Goal: Transaction & Acquisition: Obtain resource

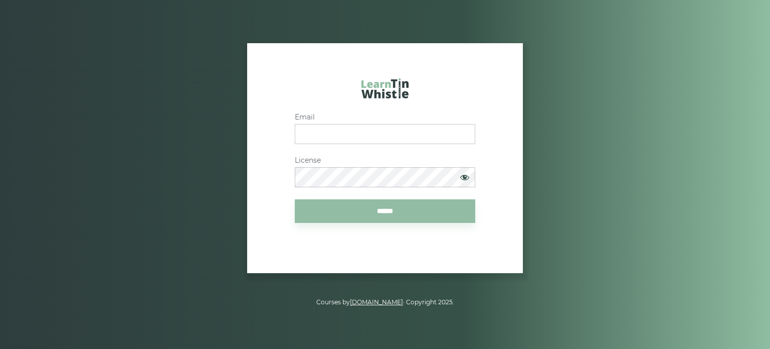
click at [357, 131] on input "Email" at bounding box center [385, 134] width 181 height 20
type input "**********"
click at [369, 211] on input "******" at bounding box center [385, 211] width 181 height 24
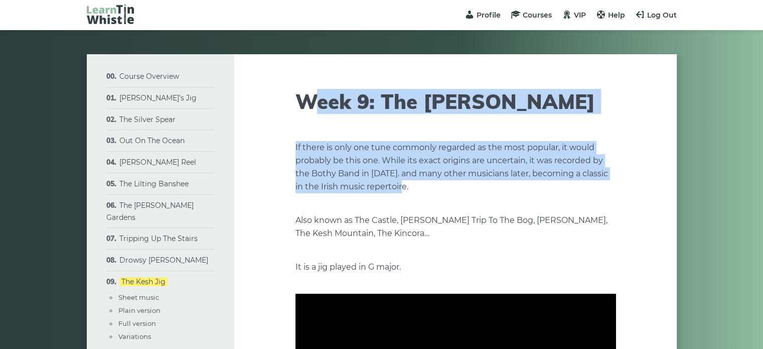
drag, startPoint x: 306, startPoint y: 80, endPoint x: 571, endPoint y: 182, distance: 283.2
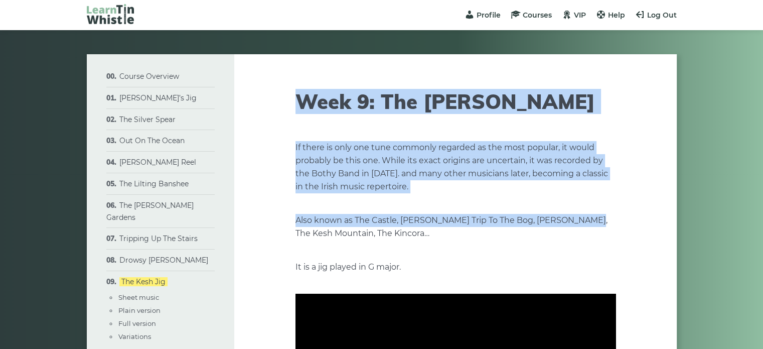
drag, startPoint x: 298, startPoint y: 98, endPoint x: 575, endPoint y: 221, distance: 303.5
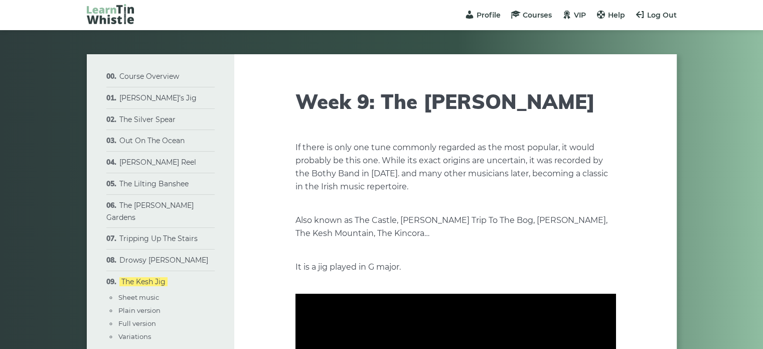
click at [531, 227] on p "Also known as The Castle, Conrad’s Trip To The Bog, Kerrigan’s, The Kesh Mounta…" at bounding box center [455, 227] width 320 height 26
click at [574, 18] on span "VIP" at bounding box center [580, 15] width 12 height 9
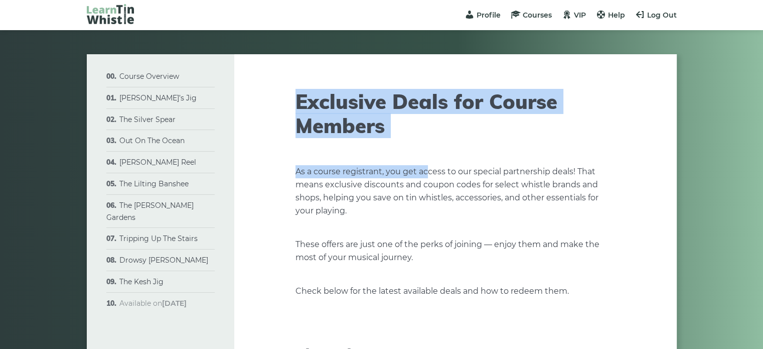
drag, startPoint x: 295, startPoint y: 97, endPoint x: 427, endPoint y: 143, distance: 139.7
click at [427, 143] on article "Exclusive Deals for Course Members As a course registrant, you get access to ou…" at bounding box center [455, 350] width 320 height 592
click at [434, 130] on h1 "Exclusive Deals for Course Members" at bounding box center [455, 113] width 320 height 48
drag, startPoint x: 284, startPoint y: 102, endPoint x: 415, endPoint y: 134, distance: 134.6
click at [415, 134] on div "Exclusive Deals for Course Members As a course registrant, you get access to ou…" at bounding box center [455, 350] width 442 height 592
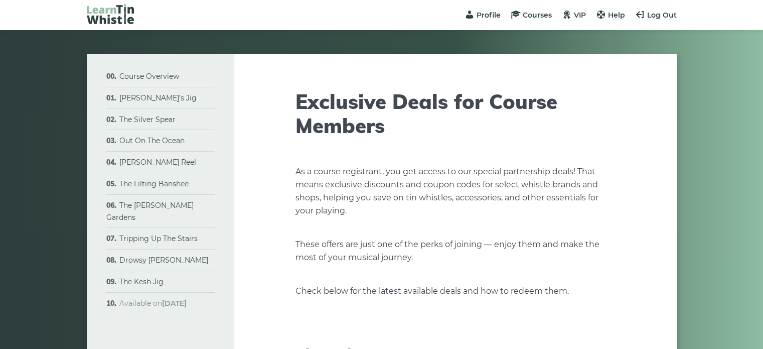
click at [424, 142] on article "Exclusive Deals for Course Members As a course registrant, you get access to ou…" at bounding box center [455, 350] width 320 height 592
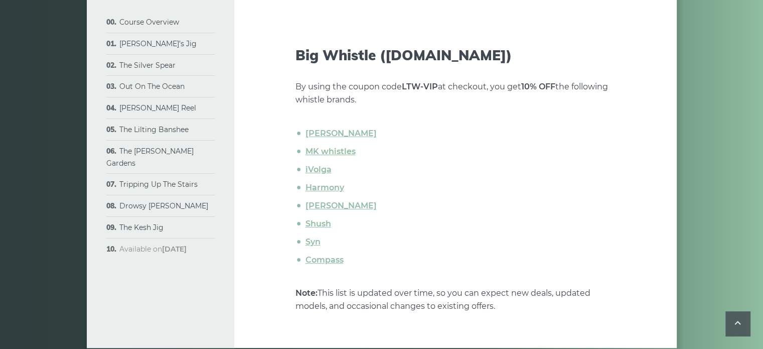
scroll to position [301, 0]
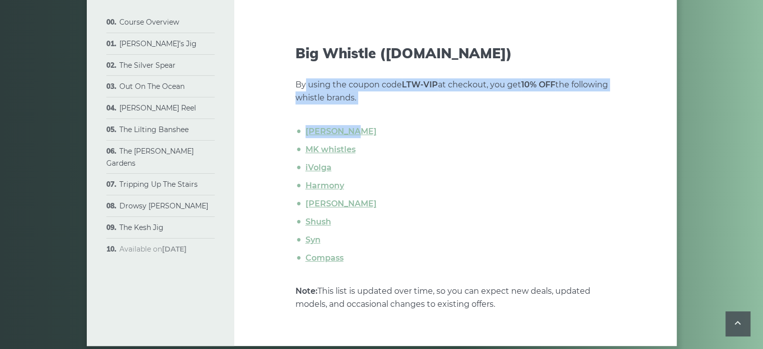
drag, startPoint x: 303, startPoint y: 80, endPoint x: 425, endPoint y: 116, distance: 127.1
click at [425, 116] on div "As a course registrant, you get access to our special partnership deals! That m…" at bounding box center [455, 87] width 320 height 446
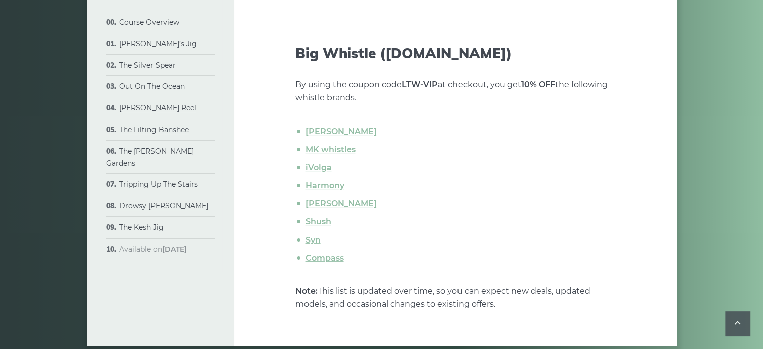
click at [449, 138] on ul "Tony Dixon MK whistles iVolga Harmony Howard Shush Syn Compass" at bounding box center [455, 194] width 320 height 139
drag, startPoint x: 388, startPoint y: 82, endPoint x: 483, endPoint y: 95, distance: 96.2
click at [483, 94] on p "By using the coupon code LTW-VIP at checkout, you get 10% OFF the following whi…" at bounding box center [455, 91] width 320 height 26
click at [472, 138] on ul "Tony Dixon MK whistles iVolga Harmony Howard Shush Syn Compass" at bounding box center [455, 194] width 320 height 139
click at [325, 148] on link "MK whistles" at bounding box center [330, 149] width 50 height 10
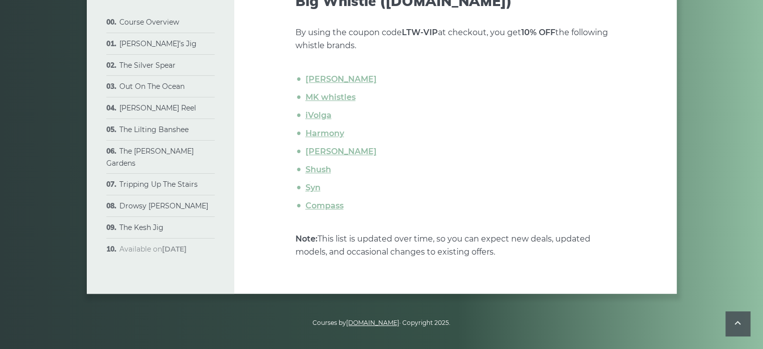
scroll to position [355, 0]
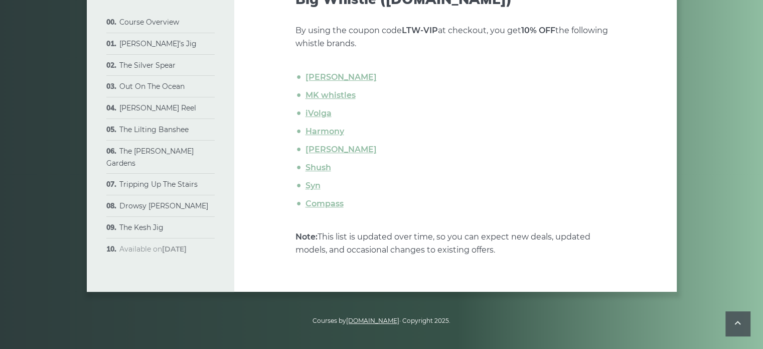
drag, startPoint x: 369, startPoint y: 224, endPoint x: 561, endPoint y: 264, distance: 195.7
click at [558, 174] on li "Shush" at bounding box center [459, 167] width 312 height 13
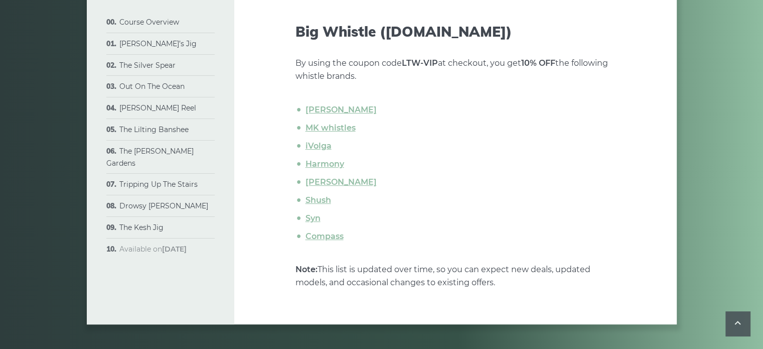
scroll to position [305, 0]
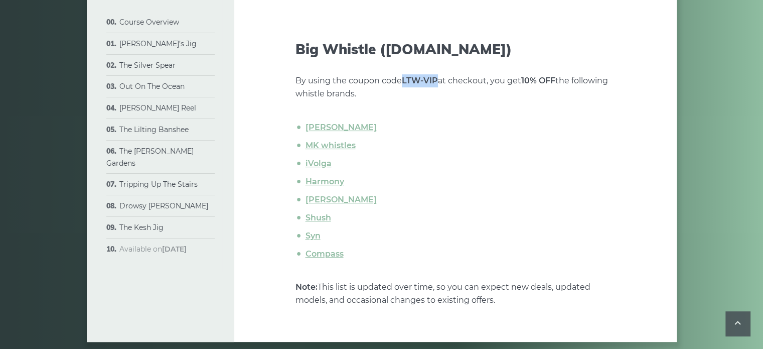
drag, startPoint x: 404, startPoint y: 78, endPoint x: 435, endPoint y: 84, distance: 32.2
click at [435, 84] on strong "LTW-VIP" at bounding box center [420, 81] width 36 height 10
copy strong "LTW-VIP"
click at [334, 124] on link "Tony Dixon" at bounding box center [340, 127] width 71 height 10
click at [418, 141] on li "MK whistles" at bounding box center [459, 145] width 312 height 13
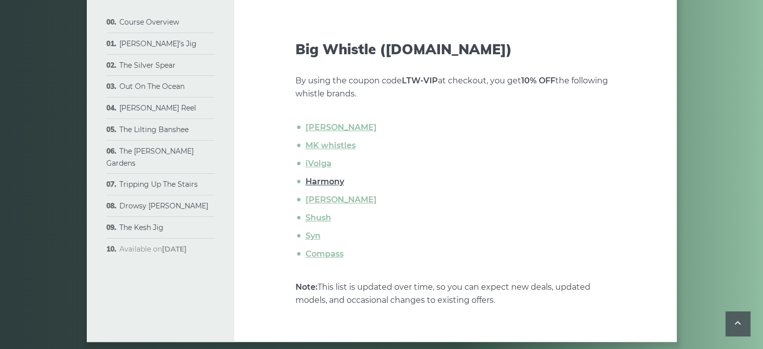
click at [325, 183] on link "Harmony" at bounding box center [324, 182] width 39 height 10
click at [331, 204] on link "Howard" at bounding box center [340, 200] width 71 height 10
click at [317, 233] on link "Syn" at bounding box center [312, 236] width 15 height 10
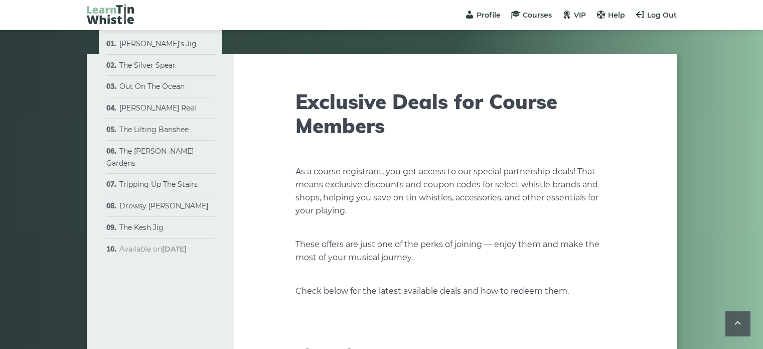
scroll to position [305, 0]
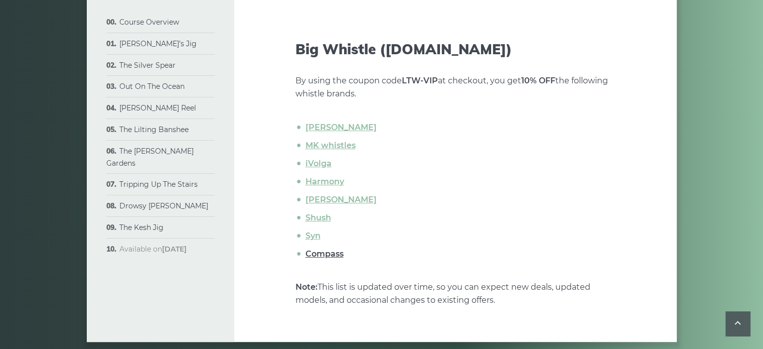
click at [316, 258] on link "Compass" at bounding box center [324, 254] width 38 height 10
click at [322, 168] on link "iVolga" at bounding box center [318, 163] width 26 height 10
click at [425, 81] on strong "LTW-VIP" at bounding box center [420, 81] width 36 height 10
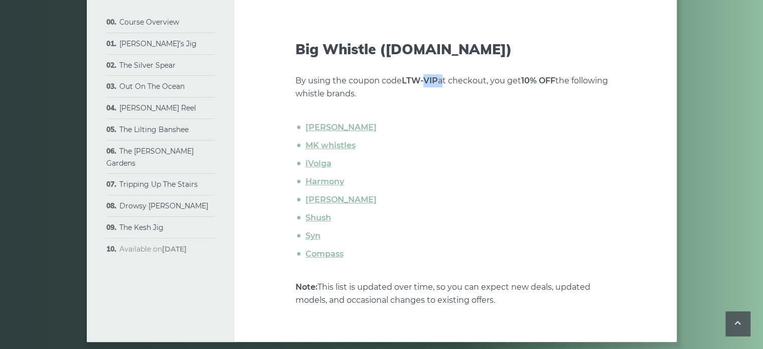
click at [425, 81] on strong "LTW-VIP" at bounding box center [420, 81] width 36 height 10
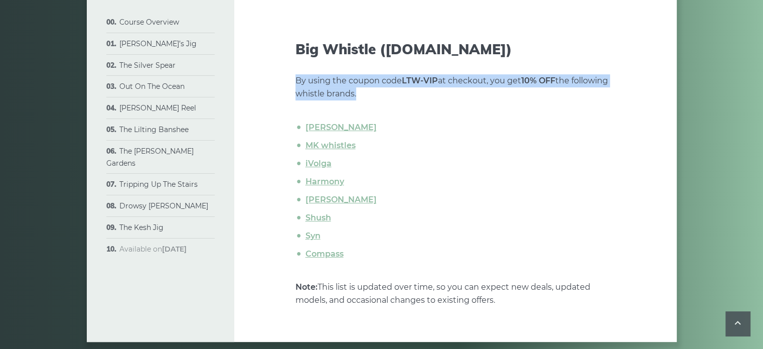
click at [425, 81] on strong "LTW-VIP" at bounding box center [420, 81] width 36 height 10
click at [420, 83] on strong "LTW-VIP" at bounding box center [420, 81] width 36 height 10
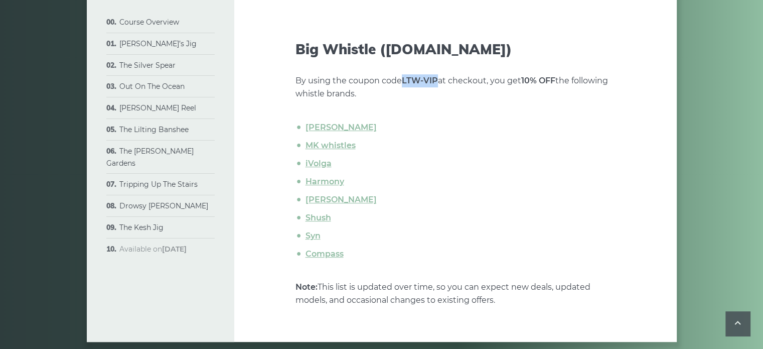
drag, startPoint x: 403, startPoint y: 81, endPoint x: 436, endPoint y: 86, distance: 33.5
click at [436, 86] on p "By using the coupon code LTW-VIP at checkout, you get 10% OFF the following whi…" at bounding box center [455, 87] width 320 height 26
copy strong "LTW-VIP"
